Goal: Transaction & Acquisition: Purchase product/service

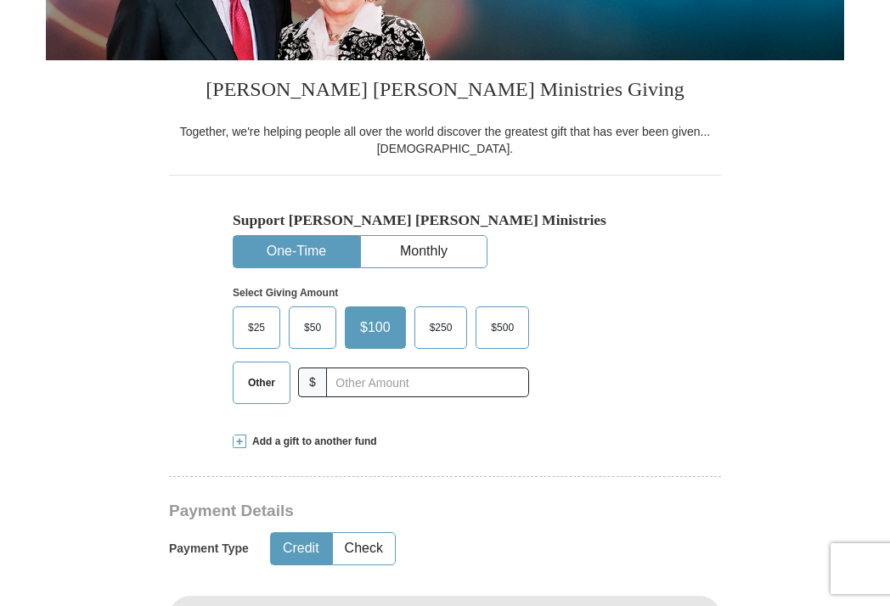
scroll to position [349, 0]
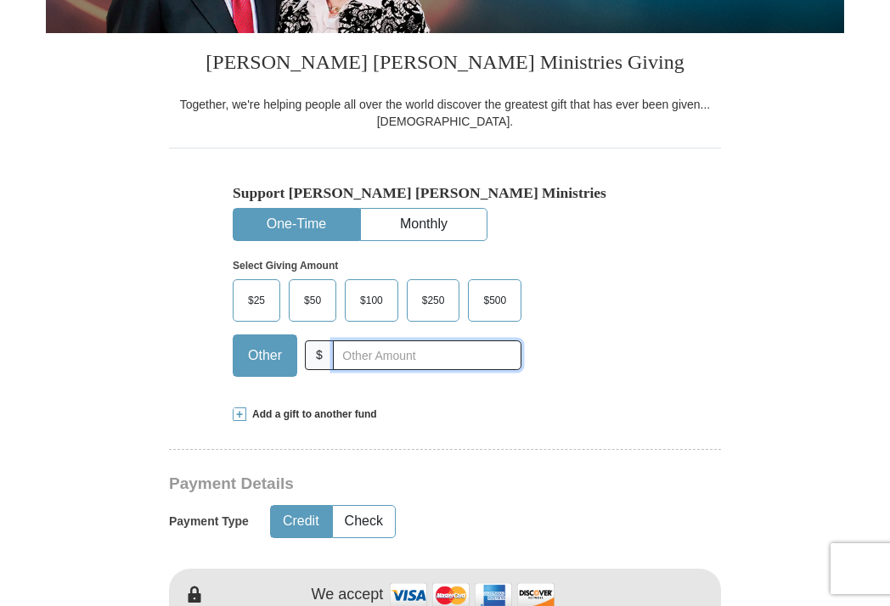
click at [345, 355] on input "text" at bounding box center [427, 355] width 188 height 30
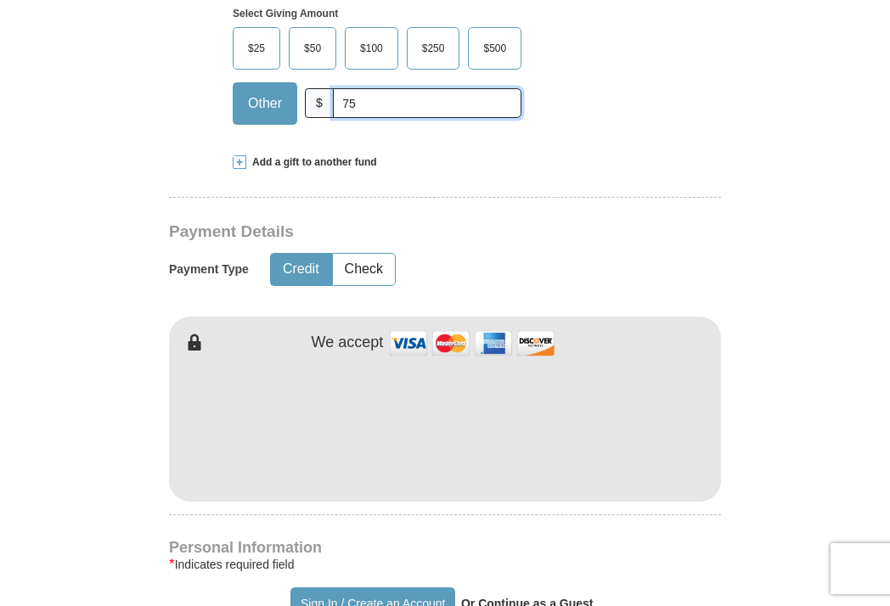
scroll to position [606, 0]
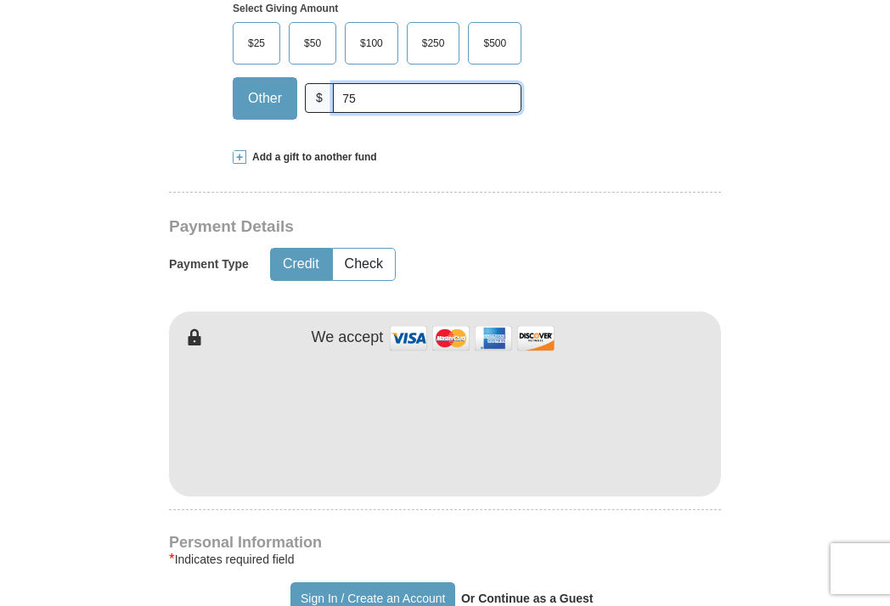
type input "75"
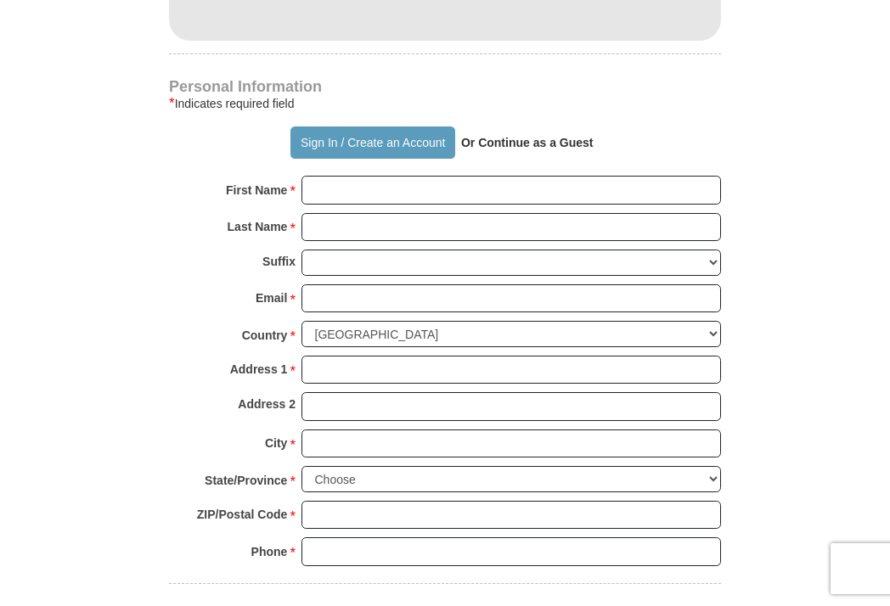
scroll to position [1062, 0]
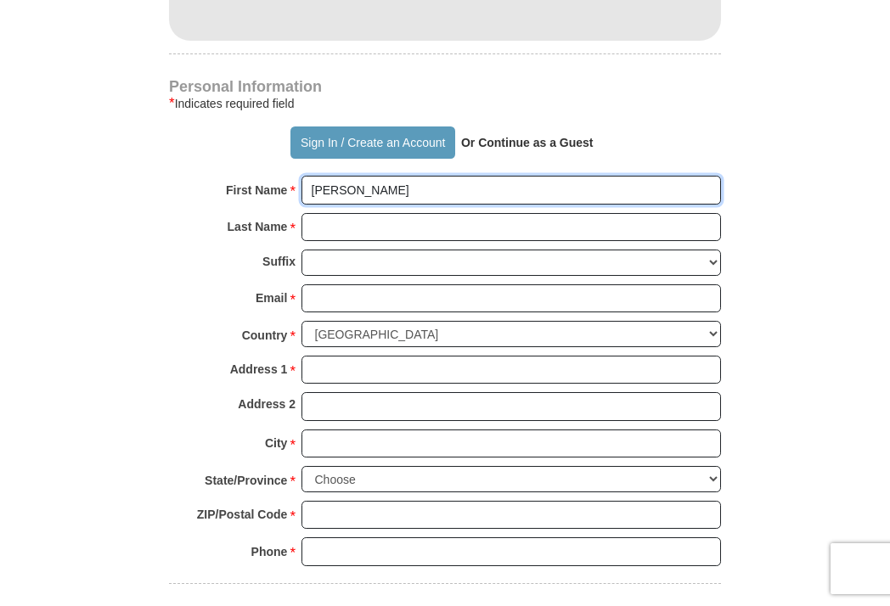
type input "[PERSON_NAME]"
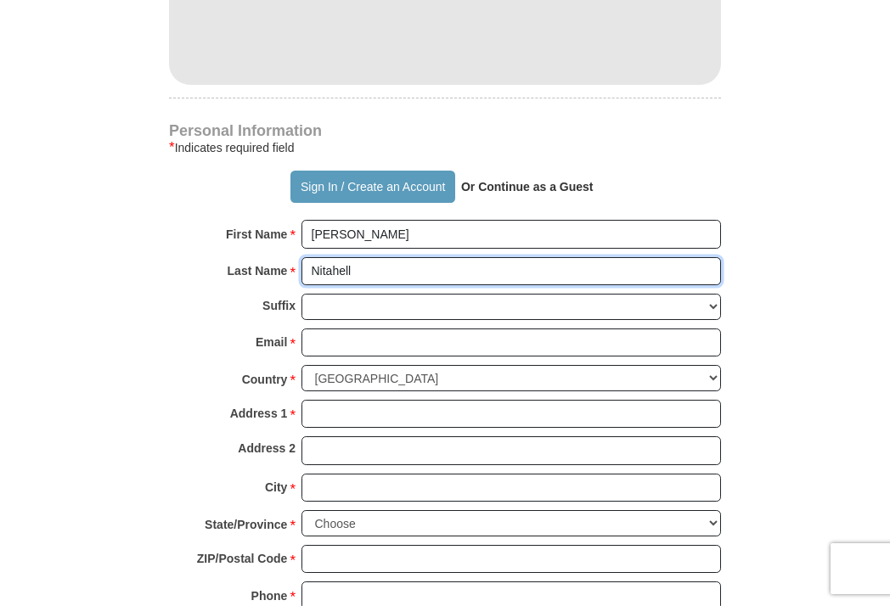
scroll to position [1024, 0]
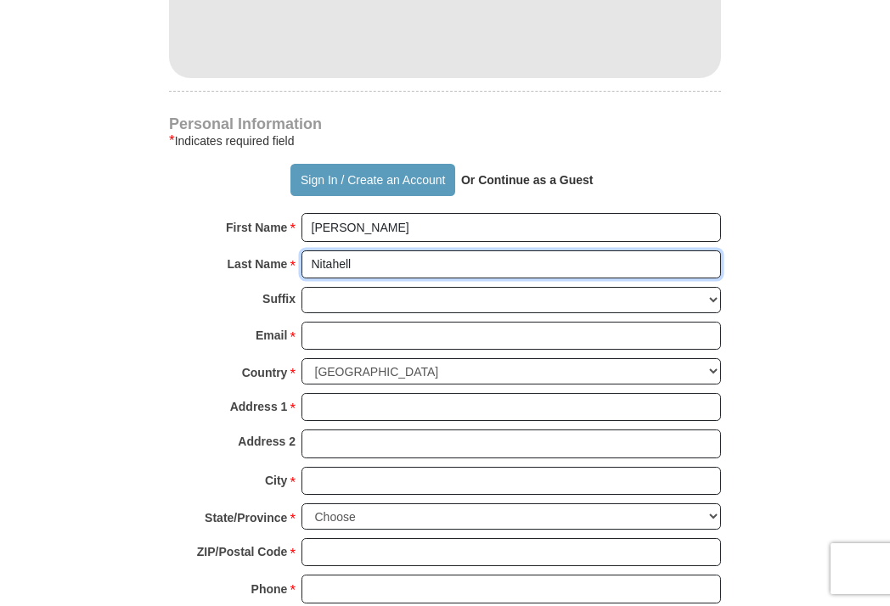
type input "Nitahell"
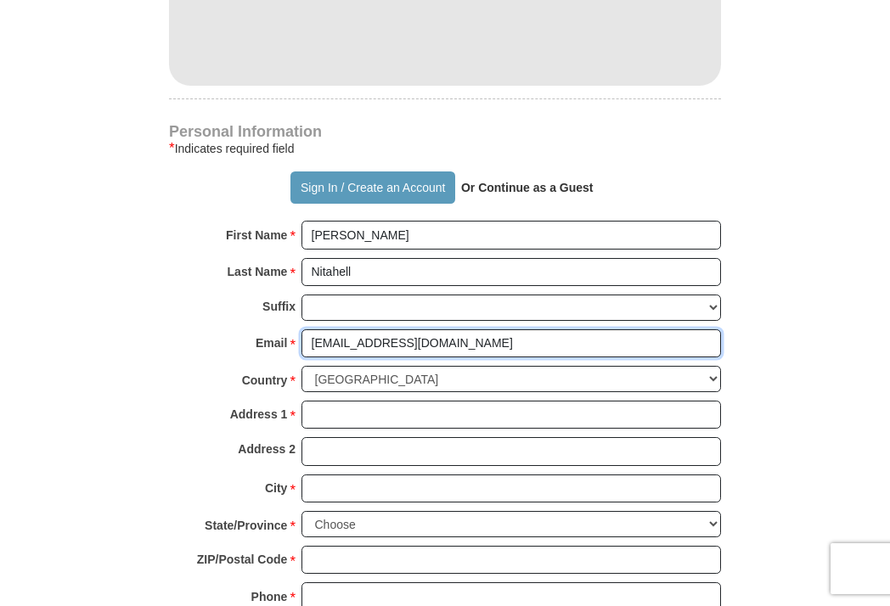
scroll to position [1007, 0]
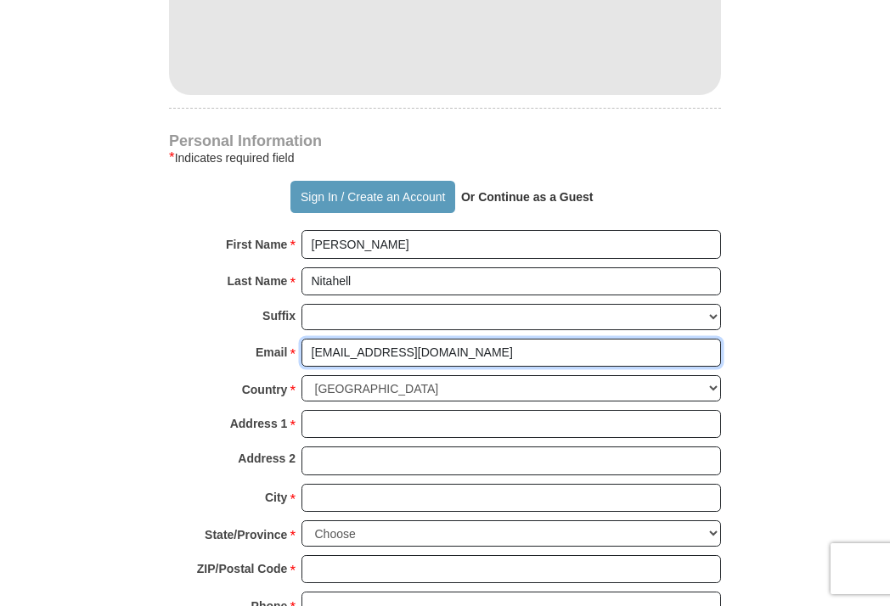
type input "[EMAIL_ADDRESS][DOMAIN_NAME]"
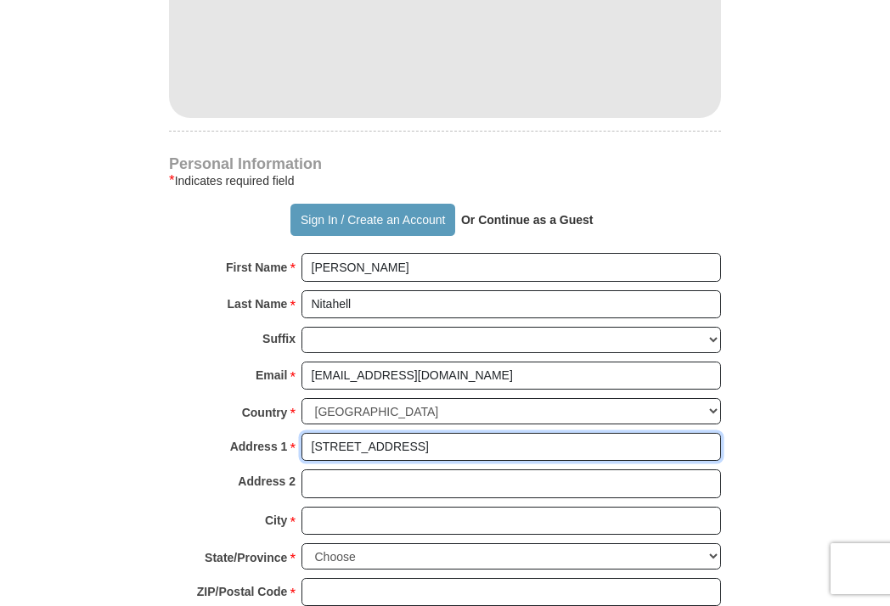
scroll to position [981, 0]
type input "[STREET_ADDRESS]"
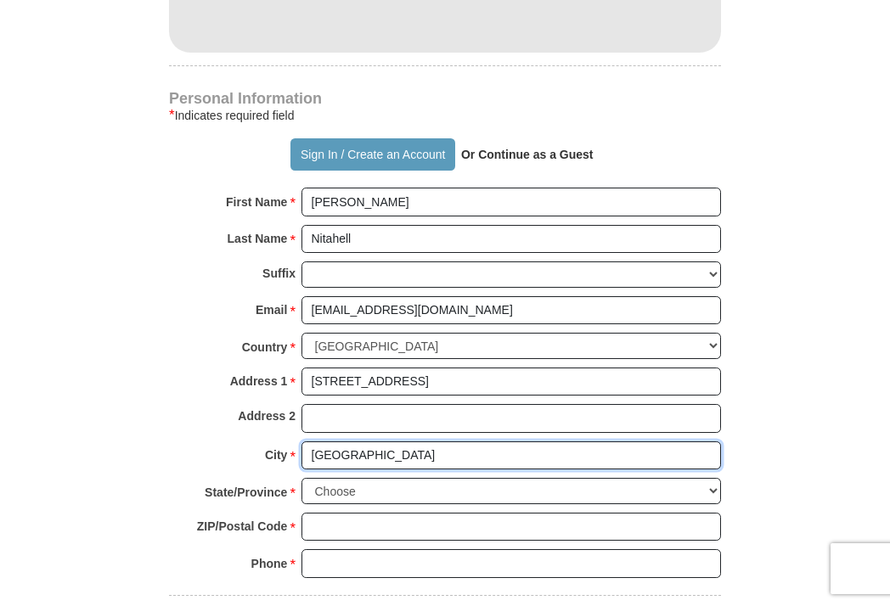
scroll to position [1055, 0]
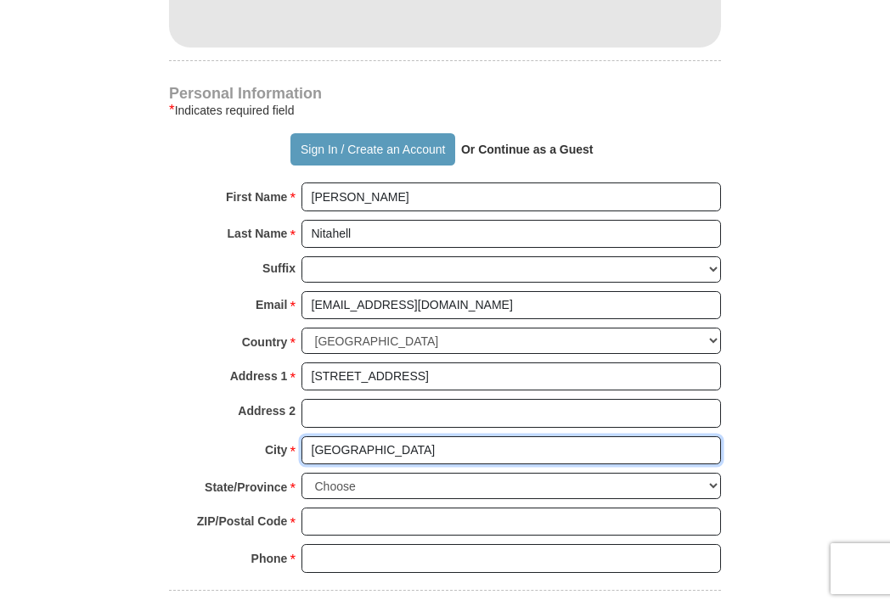
type input "[GEOGRAPHIC_DATA]"
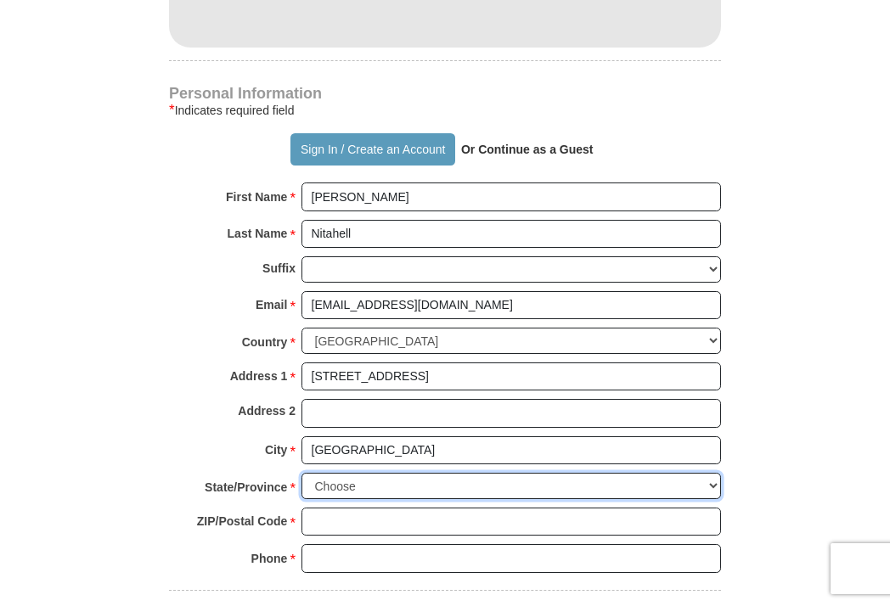
select select "NY"
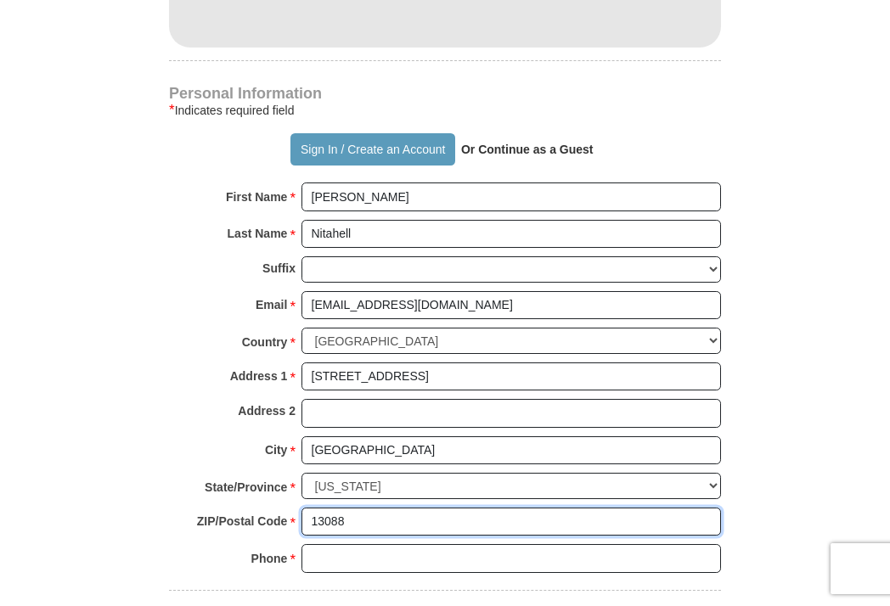
type input "13088"
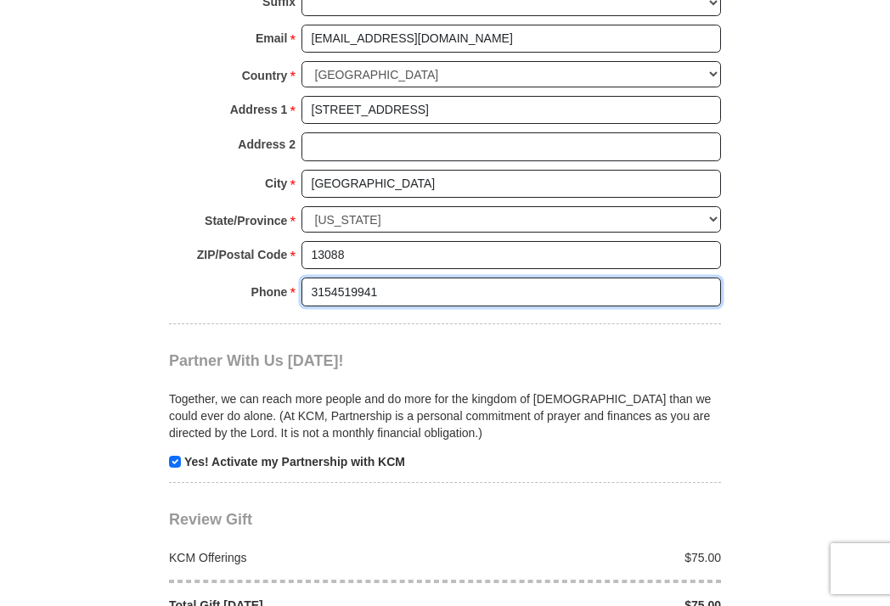
scroll to position [1340, 0]
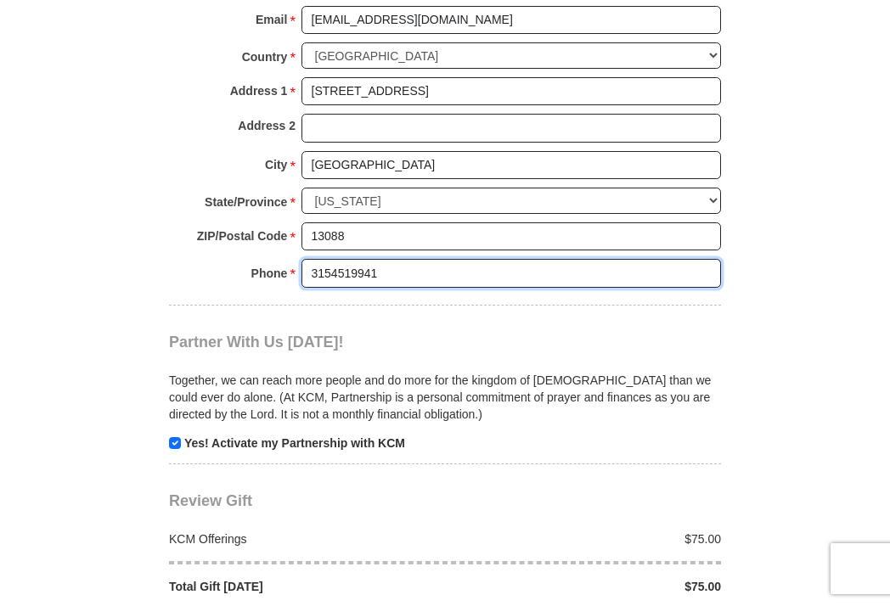
type input "3154519941"
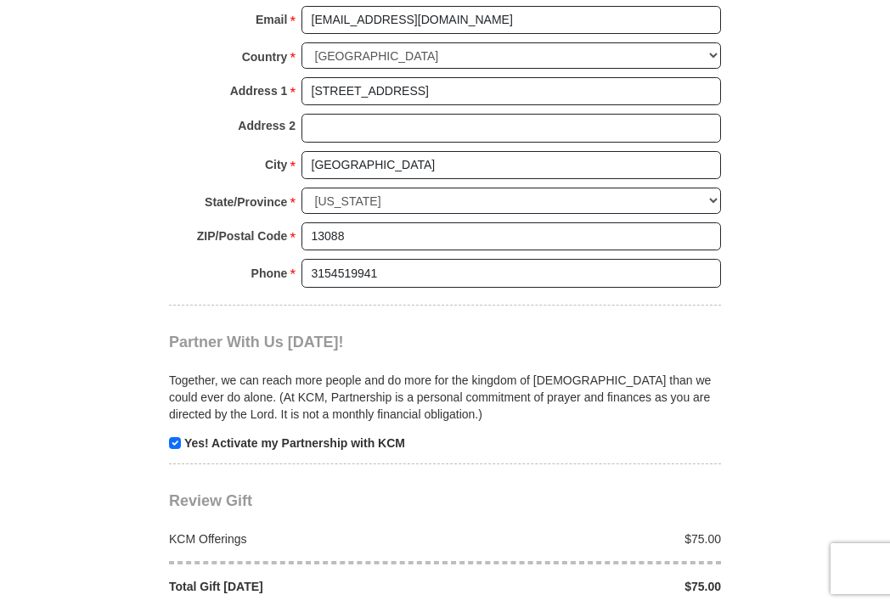
click at [177, 437] on input "checkbox" at bounding box center [175, 443] width 12 height 12
checkbox input "false"
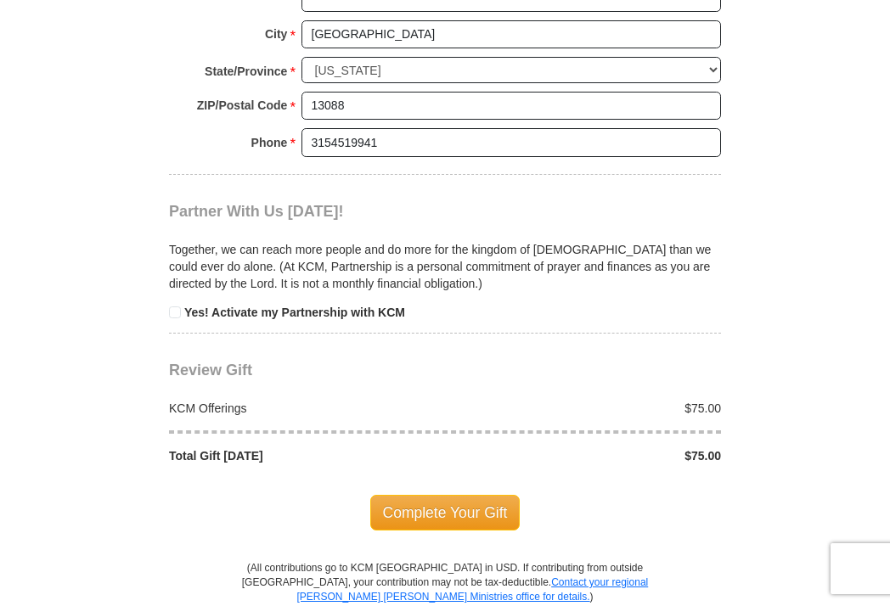
scroll to position [1476, 0]
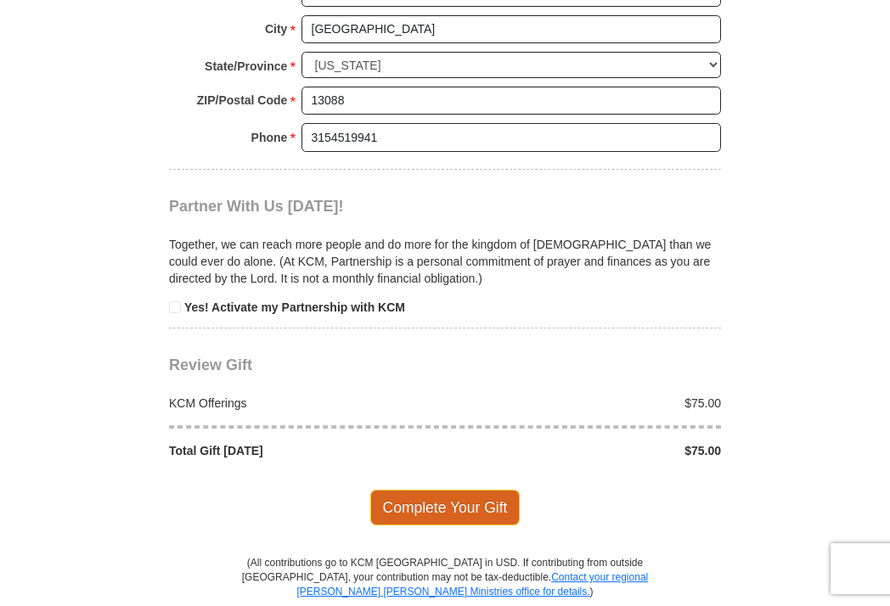
click at [430, 490] on span "Complete Your Gift" at bounding box center [445, 508] width 150 height 36
